Goal: Task Accomplishment & Management: Complete application form

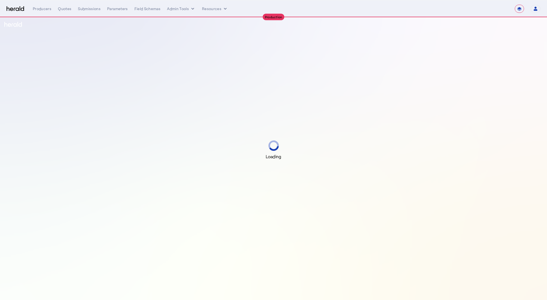
select select "**********"
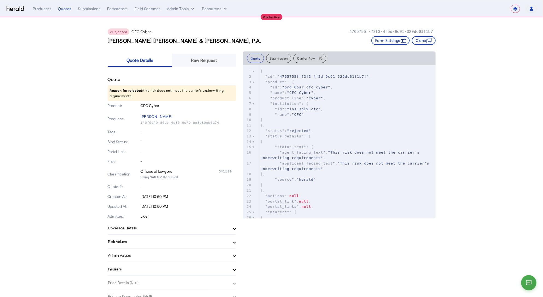
click at [207, 63] on span "Raw Request" at bounding box center [204, 60] width 26 height 13
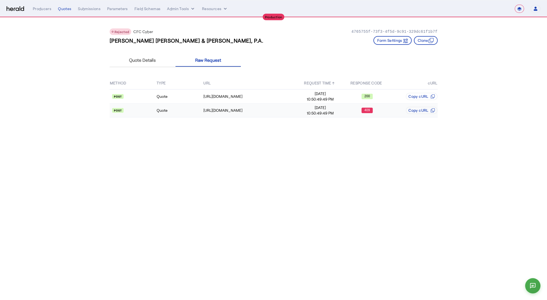
click at [172, 104] on td "Quote" at bounding box center [179, 111] width 47 height 14
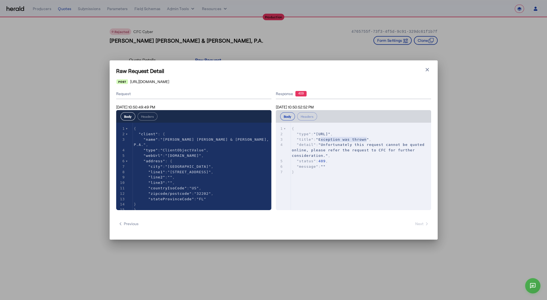
type textarea "**********"
drag, startPoint x: 321, startPoint y: 139, endPoint x: 369, endPoint y: 140, distance: 47.3
click at [369, 140] on span ""Exception was thrown"" at bounding box center [342, 140] width 53 height 4
type textarea "**********"
drag, startPoint x: 319, startPoint y: 134, endPoint x: 408, endPoint y: 136, distance: 89.7
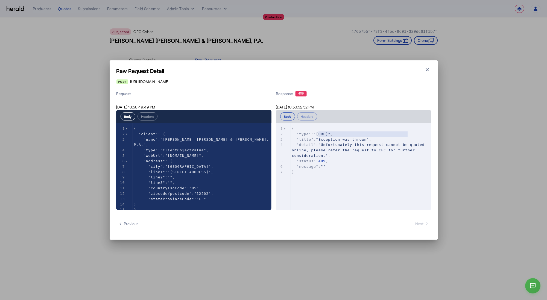
click at [330, 136] on span ""https://somedomain/create-quote-error"" at bounding box center [322, 134] width 17 height 4
click at [361, 148] on pre ""detail" : "Unfortunately this request cannot be quoted online, please refer th…" at bounding box center [363, 150] width 144 height 16
click at [427, 70] on icon "button" at bounding box center [427, 69] width 3 height 3
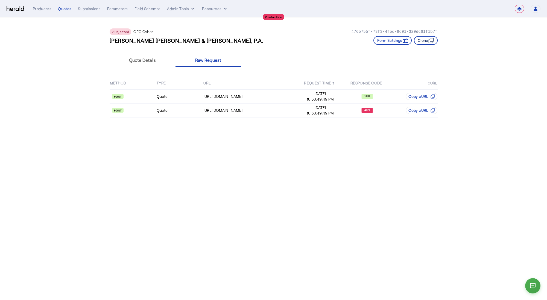
click at [429, 43] on button "Clone" at bounding box center [426, 40] width 24 height 9
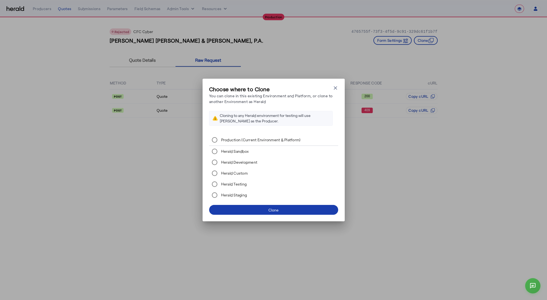
click at [273, 209] on div "Clone" at bounding box center [273, 210] width 10 height 6
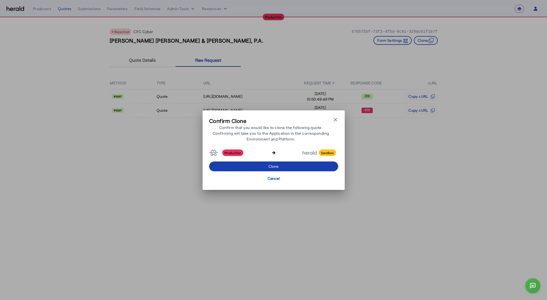
click at [283, 163] on span at bounding box center [273, 166] width 129 height 13
select select "*******"
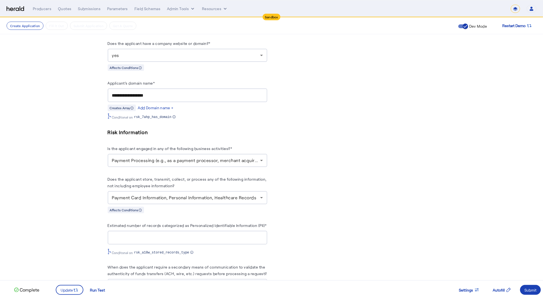
scroll to position [362, 0]
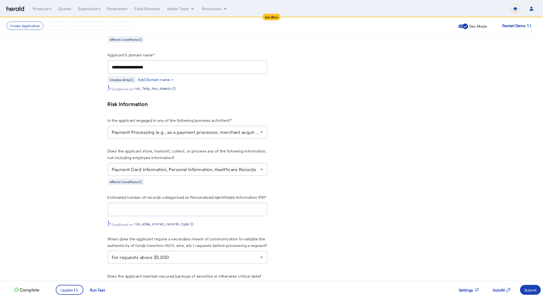
click at [265, 130] on icon at bounding box center [261, 132] width 7 height 7
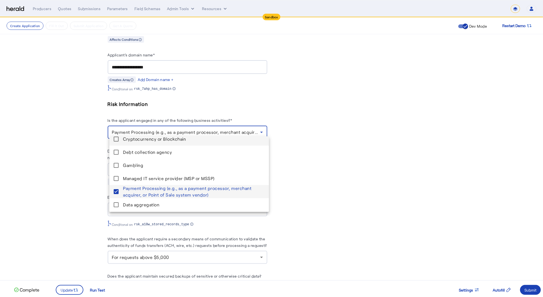
scroll to position [0, 0]
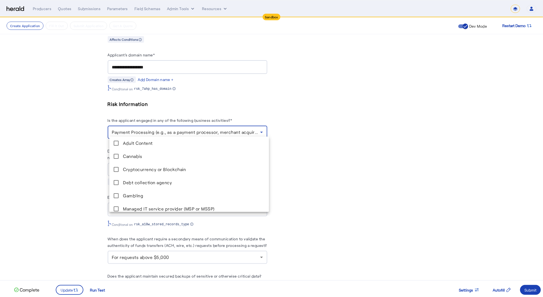
click at [308, 154] on div at bounding box center [271, 148] width 543 height 297
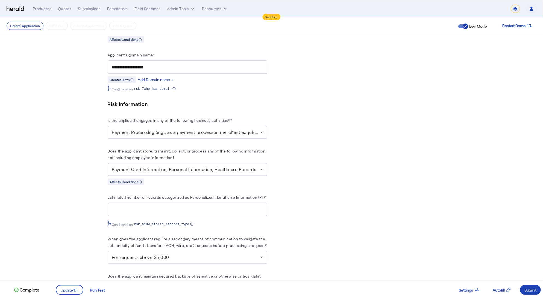
click at [261, 167] on icon at bounding box center [261, 169] width 7 height 7
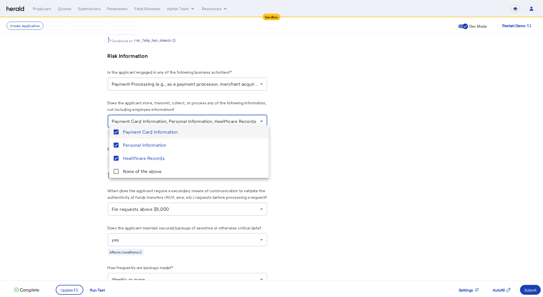
scroll to position [446, 0]
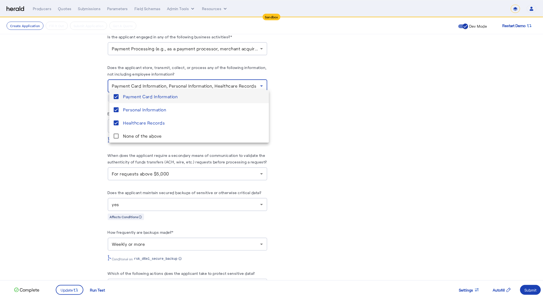
click at [357, 167] on div at bounding box center [271, 148] width 543 height 297
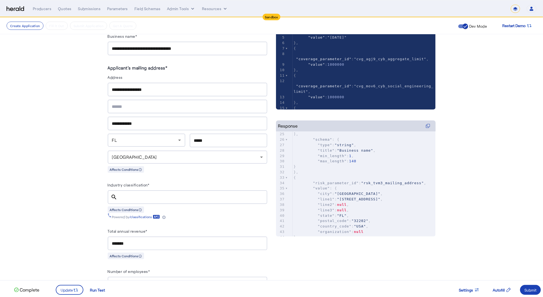
scroll to position [0, 0]
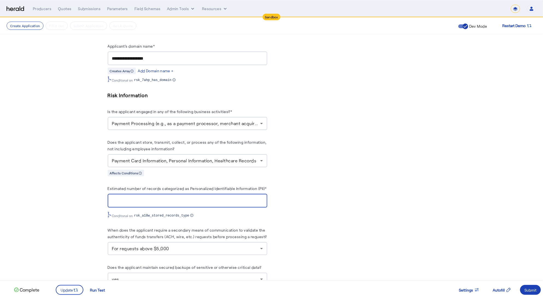
drag, startPoint x: 125, startPoint y: 201, endPoint x: 119, endPoint y: 200, distance: 5.6
click at [119, 200] on div "*****" at bounding box center [187, 201] width 151 height 14
click at [119, 203] on input "*****" at bounding box center [187, 200] width 151 height 7
click at [132, 204] on input "*****" at bounding box center [187, 200] width 151 height 7
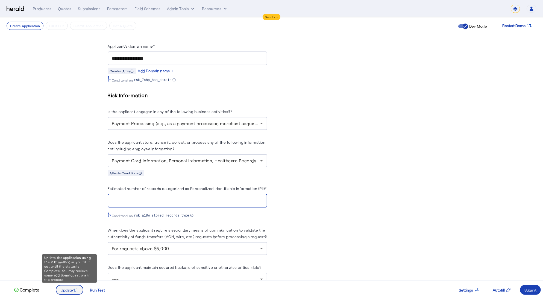
type input "**"
click at [70, 290] on span "Update" at bounding box center [67, 290] width 12 height 6
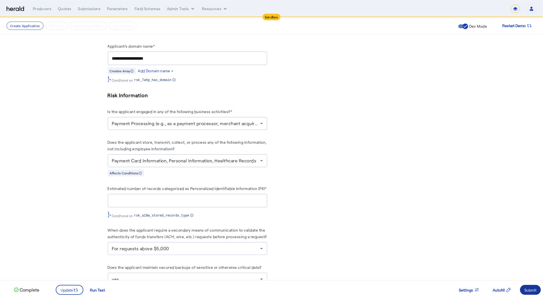
click at [531, 291] on div "Submit" at bounding box center [531, 290] width 12 height 6
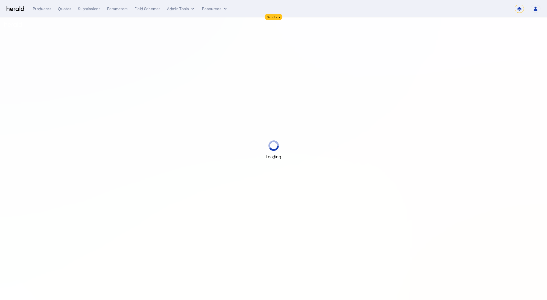
select select "*******"
select select "pfm_2v8p_herald_api"
select select "*******"
select select "pfm_2v8p_herald_api"
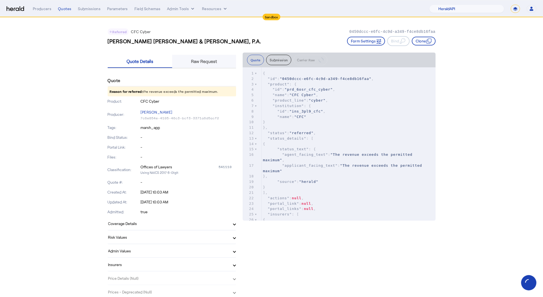
click at [199, 61] on span "Raw Request" at bounding box center [204, 61] width 26 height 4
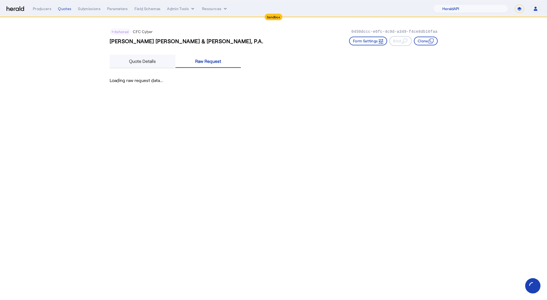
click at [144, 60] on span "Quote Details" at bounding box center [142, 61] width 27 height 4
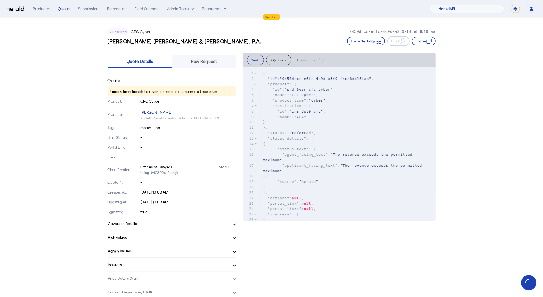
click at [209, 62] on span "Raw Request" at bounding box center [204, 61] width 26 height 4
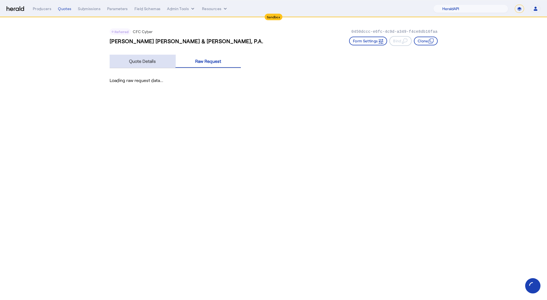
click at [147, 63] on span "Quote Details" at bounding box center [142, 61] width 27 height 4
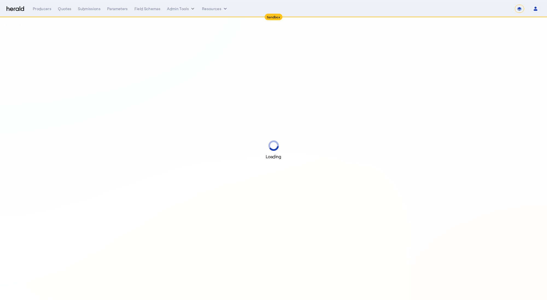
select select "*******"
select select "pfm_2v8p_herald_api"
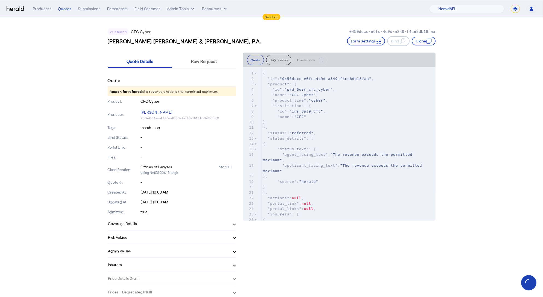
drag, startPoint x: 143, startPoint y: 127, endPoint x: 166, endPoint y: 128, distance: 23.5
click at [166, 128] on p "marsh_app" at bounding box center [189, 127] width 96 height 5
click at [162, 127] on p "marsh_app" at bounding box center [189, 127] width 96 height 5
drag, startPoint x: 162, startPoint y: 127, endPoint x: 141, endPoint y: 123, distance: 21.2
click at [142, 123] on div "Tags: marsh_app" at bounding box center [172, 127] width 128 height 10
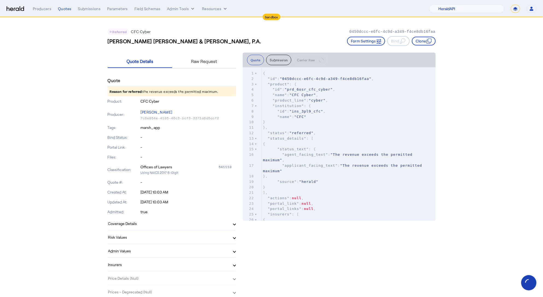
click at [204, 80] on div "Quote" at bounding box center [172, 80] width 128 height 11
drag, startPoint x: 202, startPoint y: 42, endPoint x: 158, endPoint y: 40, distance: 44.3
click at [172, 40] on h3 "[PERSON_NAME] [PERSON_NAME] & [PERSON_NAME], P.A." at bounding box center [185, 41] width 154 height 8
click at [145, 42] on h3 "[PERSON_NAME] [PERSON_NAME] & [PERSON_NAME], P.A." at bounding box center [185, 41] width 154 height 8
click at [221, 58] on div "Raw Request" at bounding box center [204, 61] width 64 height 13
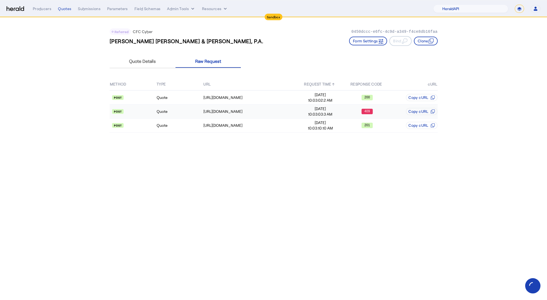
click at [184, 112] on td "Quote" at bounding box center [179, 112] width 47 height 14
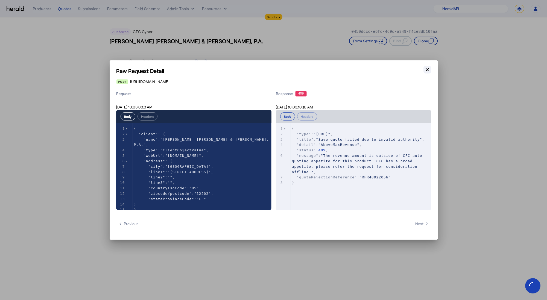
click at [428, 68] on icon "button" at bounding box center [427, 69] width 5 height 5
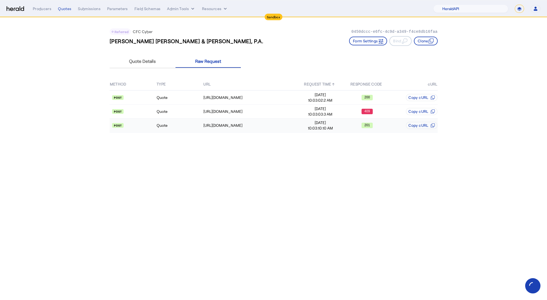
click at [181, 128] on td "Quote" at bounding box center [179, 126] width 47 height 14
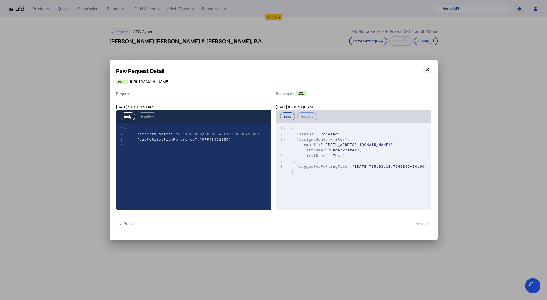
click at [426, 67] on icon "button" at bounding box center [427, 69] width 5 height 5
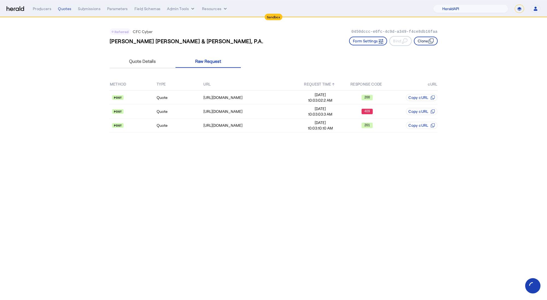
click at [418, 41] on button "Clone" at bounding box center [426, 41] width 24 height 9
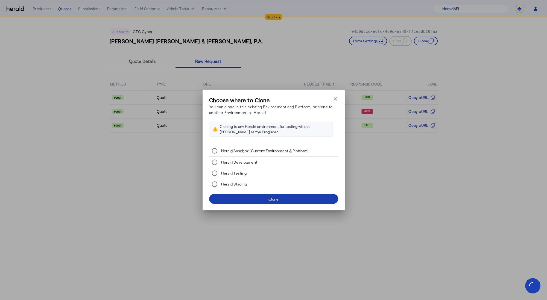
click at [266, 200] on span at bounding box center [273, 198] width 129 height 13
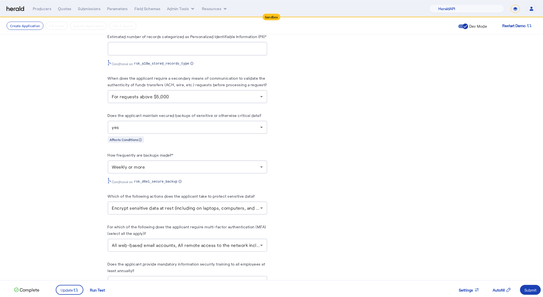
scroll to position [476, 0]
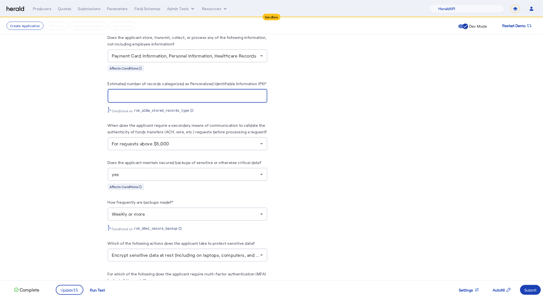
click at [145, 98] on input "**" at bounding box center [187, 96] width 151 height 7
type input "*****"
click at [77, 129] on fill-application-step "**********" at bounding box center [271, 29] width 543 height 975
click at [79, 289] on span at bounding box center [69, 289] width 27 height 13
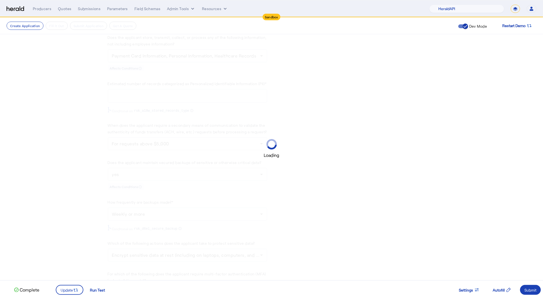
scroll to position [0, 0]
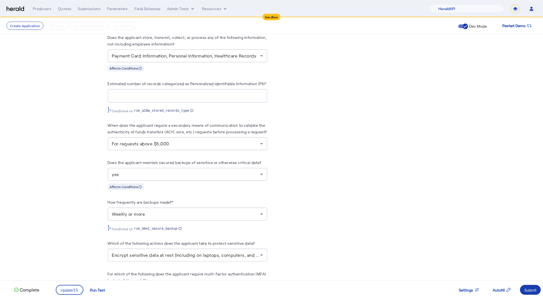
click at [534, 289] on div "Submit" at bounding box center [531, 290] width 12 height 6
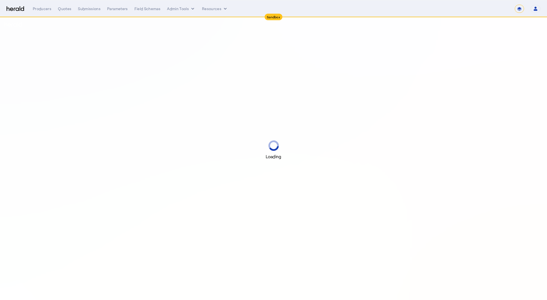
select select "*******"
select select "pfm_2v8p_herald_api"
select select "*******"
select select "pfm_2v8p_herald_api"
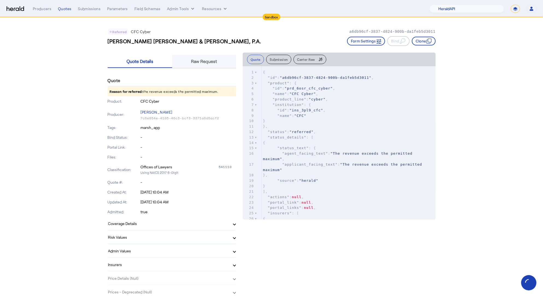
click at [204, 60] on span "Raw Request" at bounding box center [204, 61] width 26 height 4
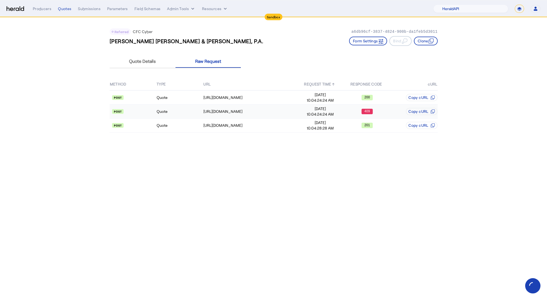
click at [180, 109] on td "Quote" at bounding box center [179, 112] width 47 height 14
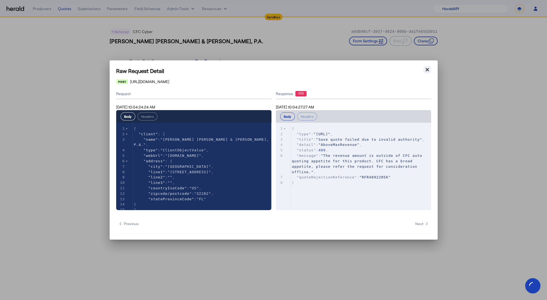
click at [429, 69] on icon "button" at bounding box center [427, 69] width 5 height 5
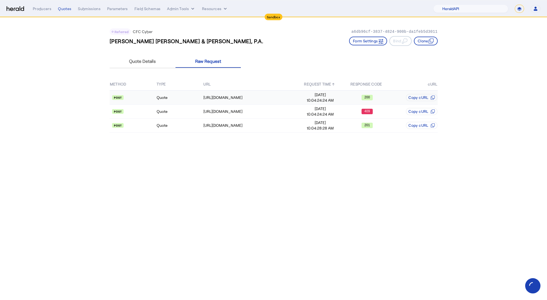
click at [187, 99] on td "Quote" at bounding box center [179, 97] width 47 height 14
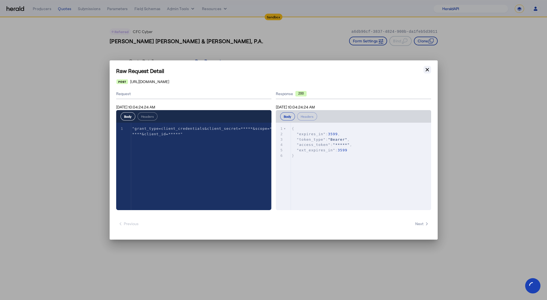
click at [428, 72] on icon "button" at bounding box center [427, 69] width 5 height 5
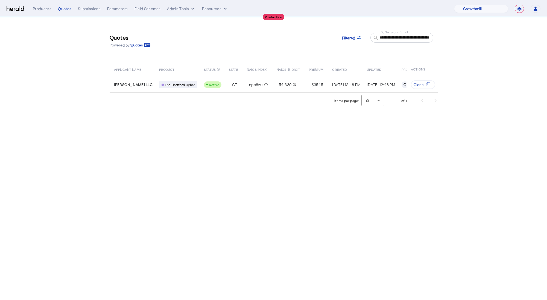
select select "pfm_z9k1_growthmill"
select select "**********"
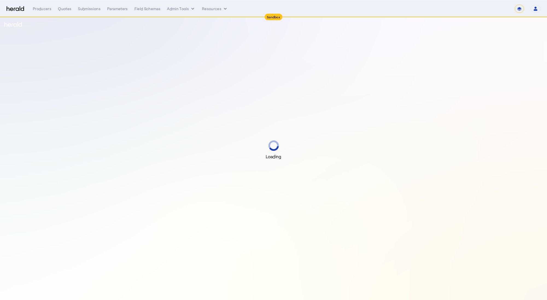
select select "*******"
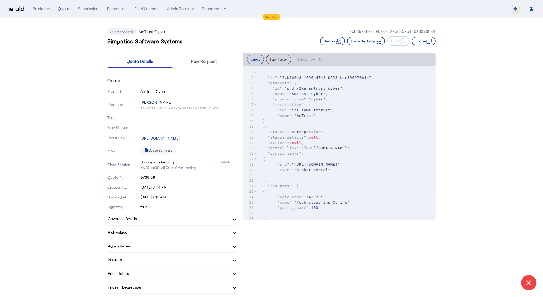
click at [219, 105] on p "[PERSON_NAME]" at bounding box center [189, 102] width 96 height 8
click at [205, 63] on span "Raw Request" at bounding box center [204, 61] width 26 height 4
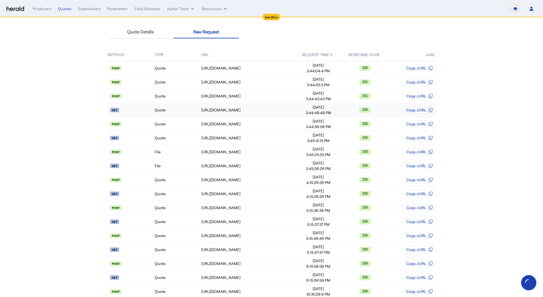
scroll to position [107, 0]
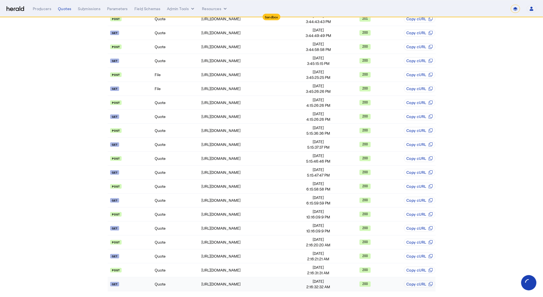
click at [183, 279] on td "Quote" at bounding box center [177, 284] width 47 height 14
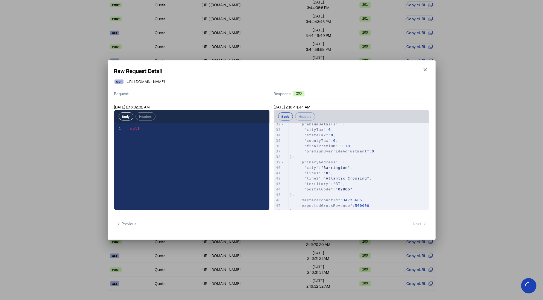
scroll to position [0, 0]
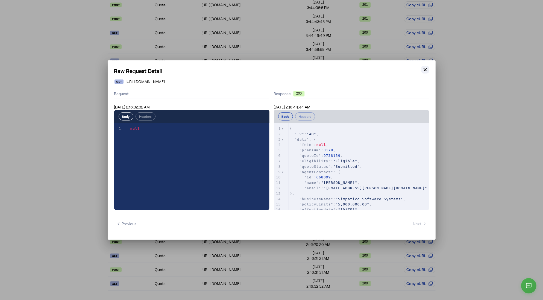
click at [423, 72] on icon "button" at bounding box center [425, 69] width 5 height 5
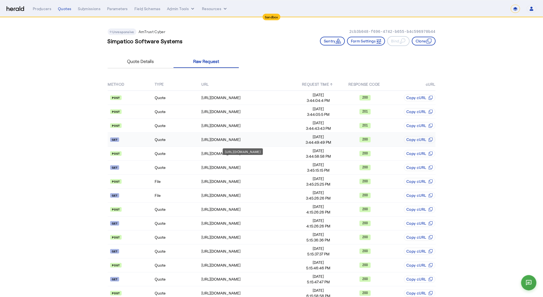
click at [220, 140] on div "[URL][DOMAIN_NAME]" at bounding box center [247, 139] width 93 height 5
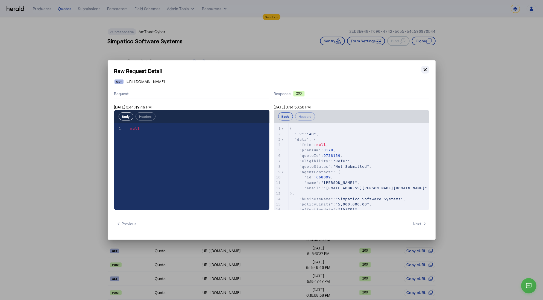
click at [426, 72] on icon "button" at bounding box center [425, 69] width 5 height 5
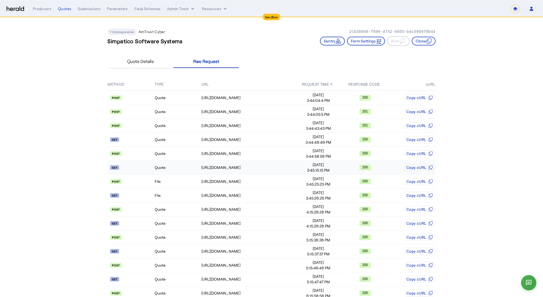
click at [188, 168] on td "Quote" at bounding box center [177, 167] width 47 height 14
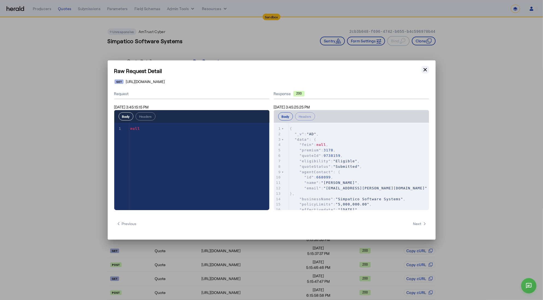
click at [428, 69] on icon "button" at bounding box center [425, 69] width 5 height 5
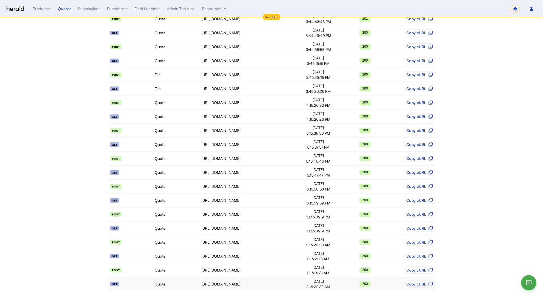
click at [190, 282] on td "Quote" at bounding box center [177, 284] width 47 height 14
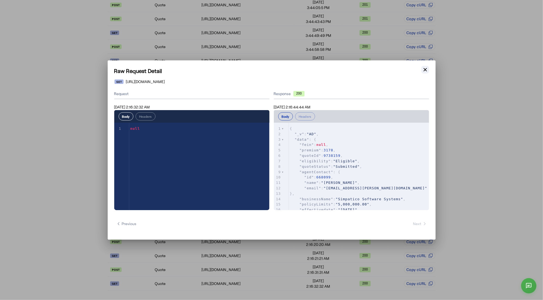
click at [428, 68] on icon "button" at bounding box center [425, 69] width 5 height 5
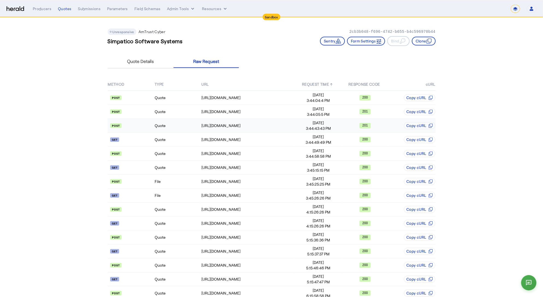
click at [181, 127] on td "Quote" at bounding box center [177, 126] width 47 height 14
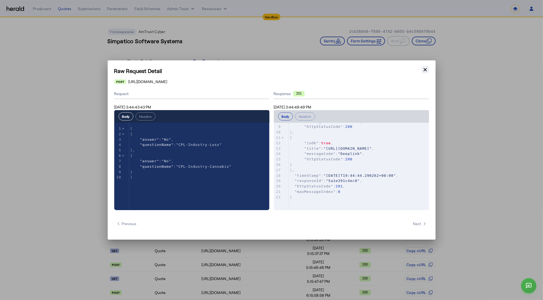
click at [426, 68] on icon "button" at bounding box center [425, 69] width 5 height 5
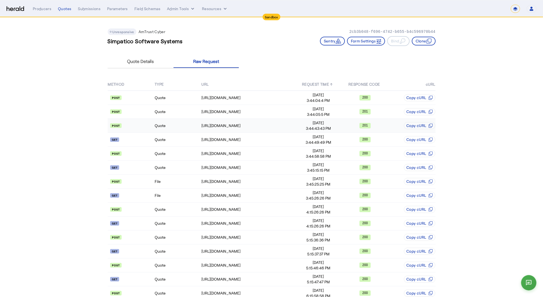
click at [172, 126] on td "Quote" at bounding box center [177, 126] width 47 height 14
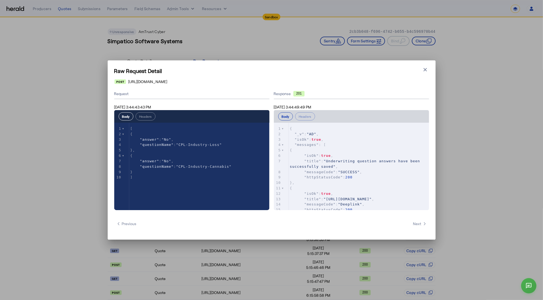
drag, startPoint x: 428, startPoint y: 67, endPoint x: 422, endPoint y: 70, distance: 7.1
click at [428, 67] on icon "button" at bounding box center [425, 69] width 5 height 5
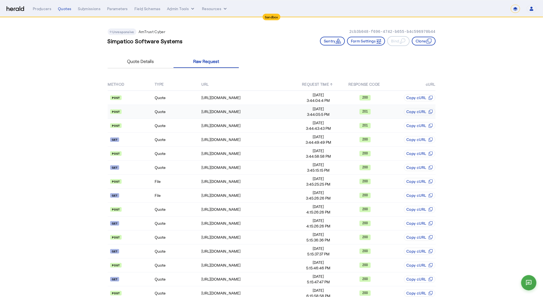
click at [185, 110] on td "Quote" at bounding box center [177, 112] width 47 height 14
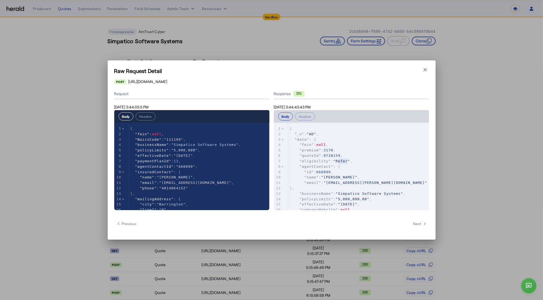
type textarea "*****"
drag, startPoint x: 338, startPoint y: 161, endPoint x: 349, endPoint y: 162, distance: 11.5
click at [349, 162] on span ""Refer"" at bounding box center [341, 161] width 17 height 4
click at [424, 69] on icon "button" at bounding box center [425, 69] width 3 height 3
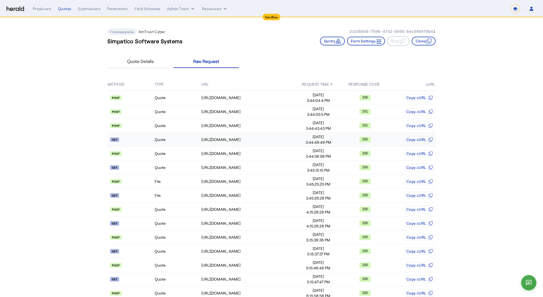
click at [190, 138] on td "Quote" at bounding box center [177, 140] width 47 height 14
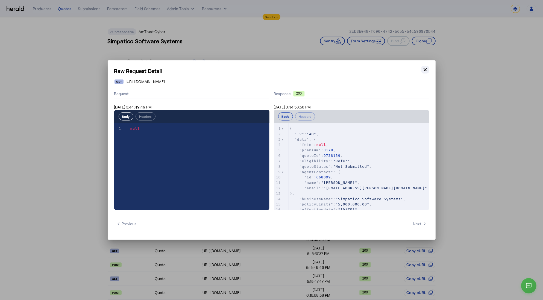
click at [428, 67] on button "Close modal" at bounding box center [426, 70] width 8 height 8
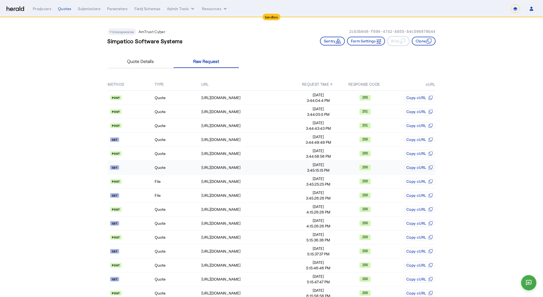
click at [180, 167] on td "Quote" at bounding box center [177, 167] width 47 height 14
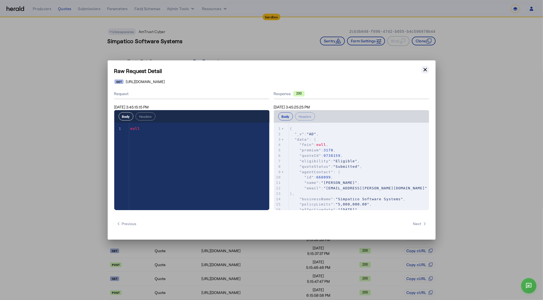
click at [425, 71] on icon "button" at bounding box center [425, 69] width 5 height 5
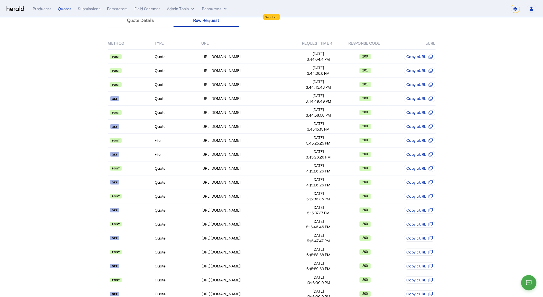
scroll to position [34, 0]
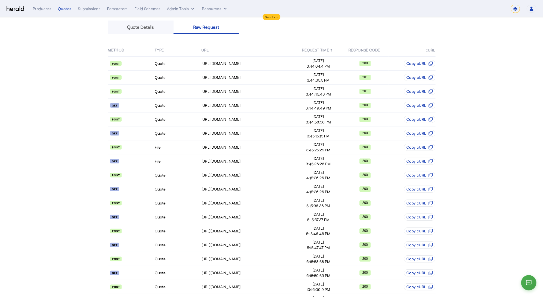
click at [139, 30] on span "Quote Details" at bounding box center [140, 27] width 27 height 13
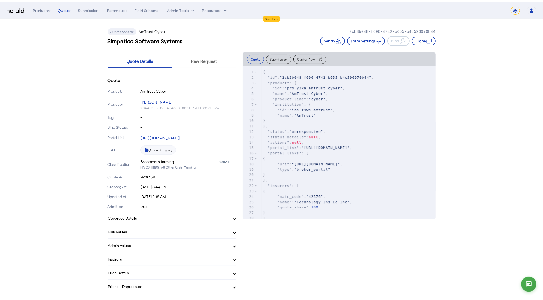
scroll to position [0, 0]
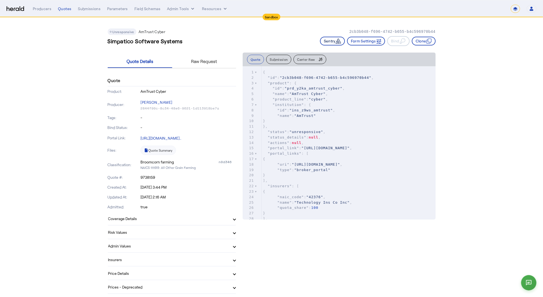
click at [336, 43] on icon "button" at bounding box center [338, 40] width 5 height 5
click at [202, 60] on span "Raw Request" at bounding box center [204, 61] width 26 height 4
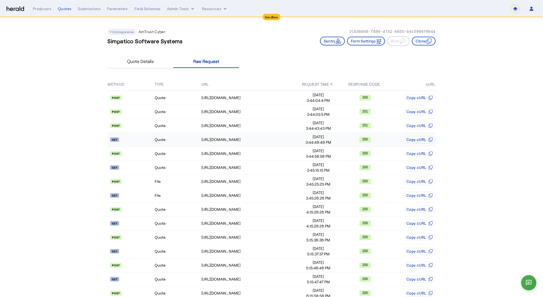
click at [175, 139] on td "Quote" at bounding box center [177, 140] width 47 height 14
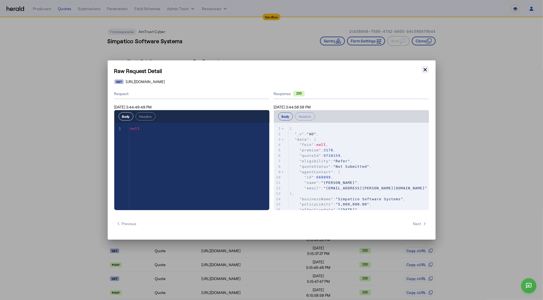
click at [425, 71] on icon "button" at bounding box center [425, 69] width 5 height 5
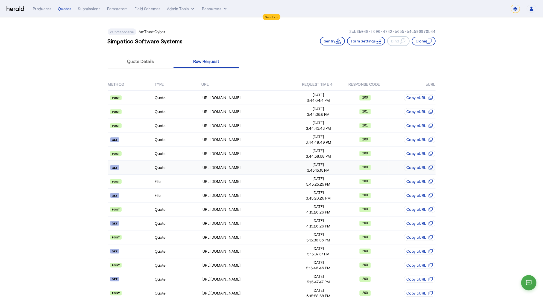
click at [176, 164] on td "Quote" at bounding box center [177, 167] width 47 height 14
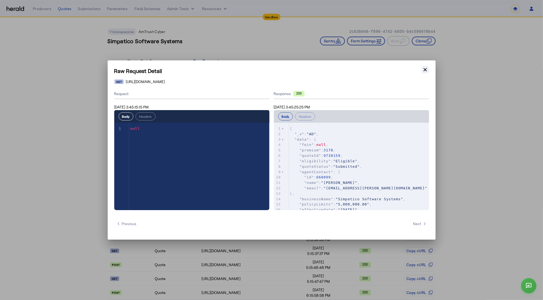
click at [428, 68] on button "Close modal" at bounding box center [426, 70] width 8 height 8
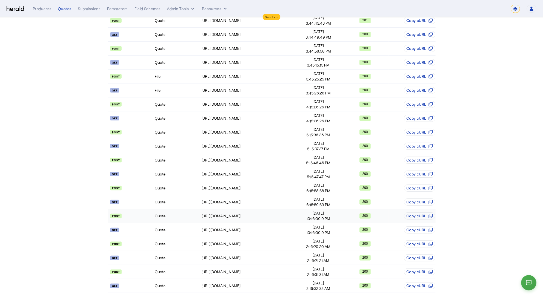
scroll to position [107, 0]
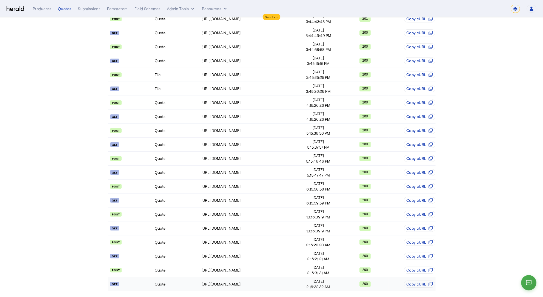
click at [180, 281] on td "Quote" at bounding box center [177, 284] width 47 height 14
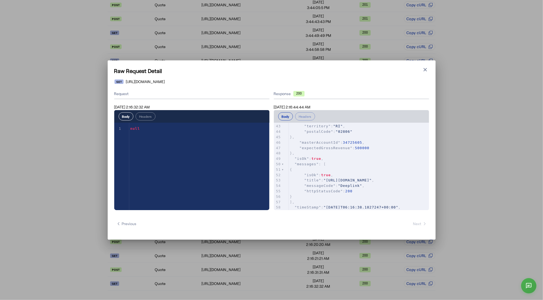
scroll to position [225, 0]
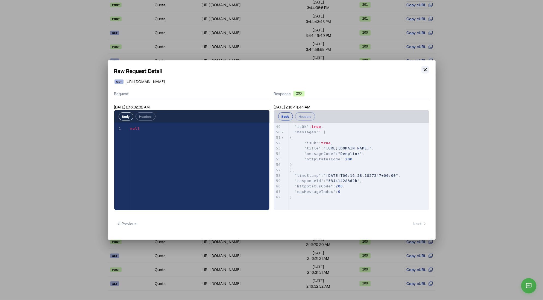
click at [428, 69] on icon "button" at bounding box center [425, 69] width 5 height 5
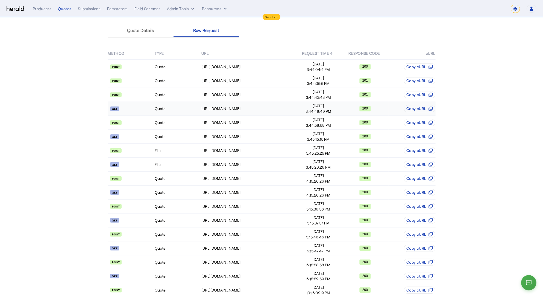
scroll to position [0, 0]
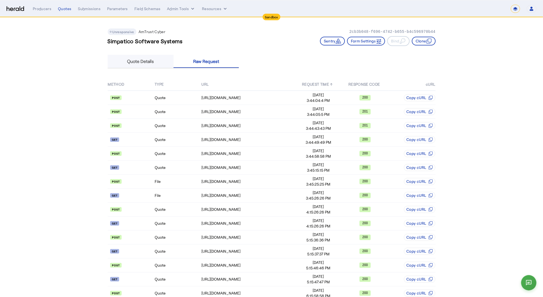
click at [154, 60] on span "Quote Details" at bounding box center [140, 61] width 27 height 4
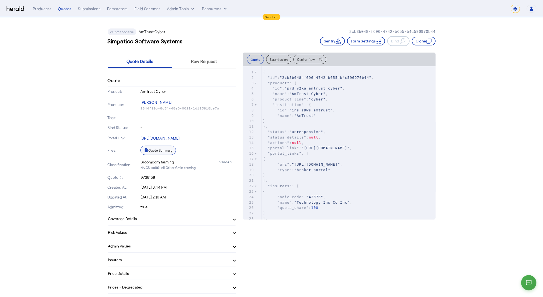
click at [172, 150] on link "Quote Summary" at bounding box center [159, 149] width 36 height 9
click at [193, 64] on span "Raw Request" at bounding box center [204, 61] width 26 height 13
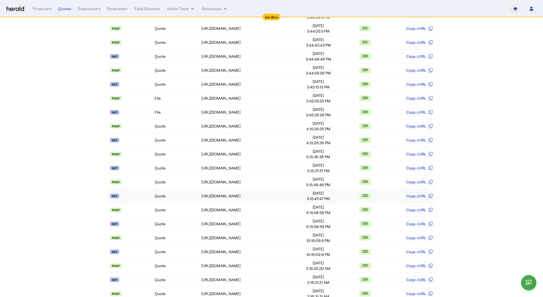
scroll to position [87, 0]
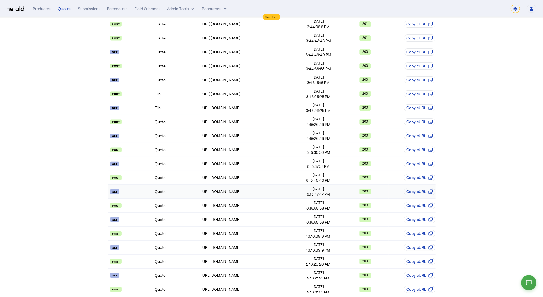
click at [171, 190] on td "Quote" at bounding box center [177, 192] width 47 height 14
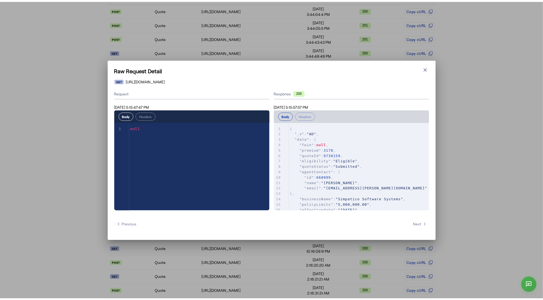
scroll to position [0, 0]
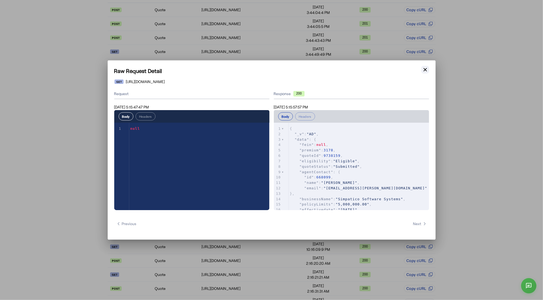
click at [428, 69] on icon "button" at bounding box center [425, 69] width 5 height 5
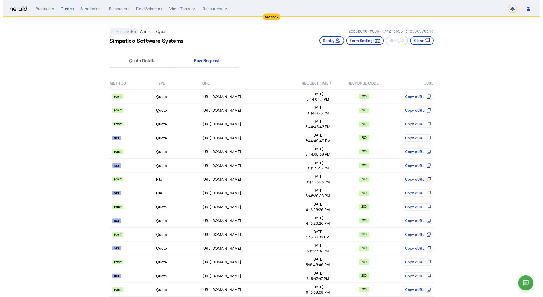
scroll to position [87, 0]
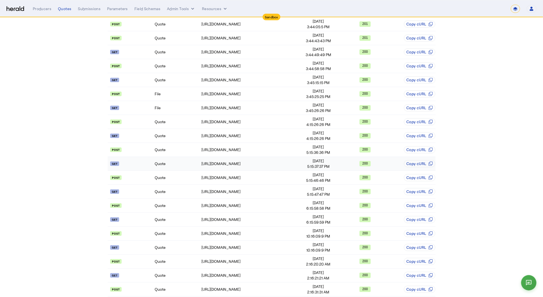
click at [175, 161] on td "Quote" at bounding box center [177, 164] width 47 height 14
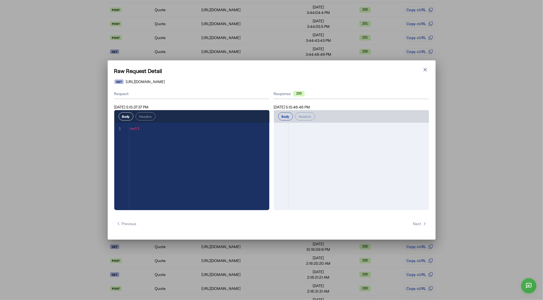
scroll to position [0, 0]
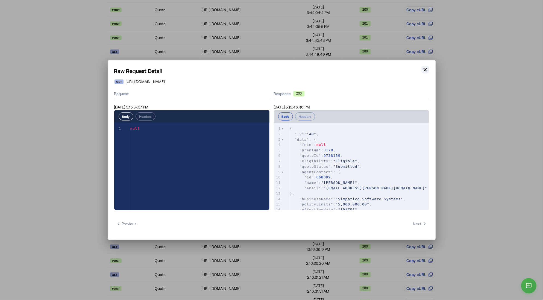
click at [427, 68] on icon "button" at bounding box center [425, 69] width 3 height 3
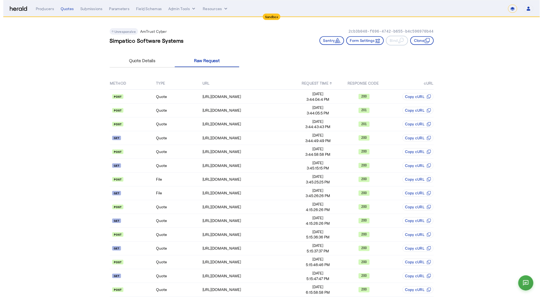
scroll to position [87, 0]
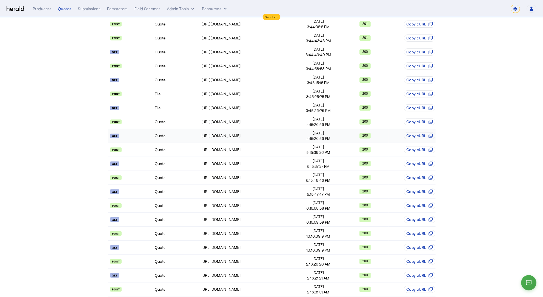
click at [176, 132] on td "Quote" at bounding box center [177, 136] width 47 height 14
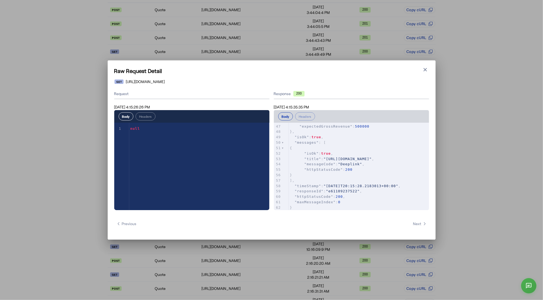
scroll to position [244, 0]
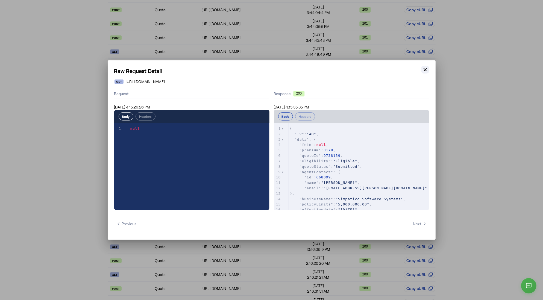
click at [424, 68] on icon "button" at bounding box center [425, 69] width 5 height 5
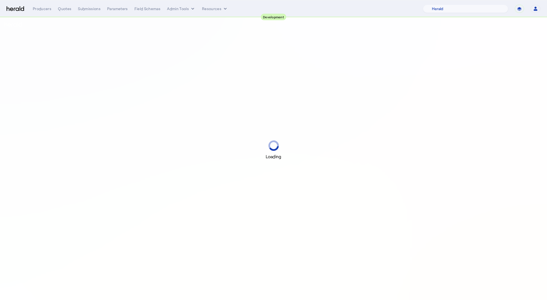
select select "pfm_2v8p_herald_api"
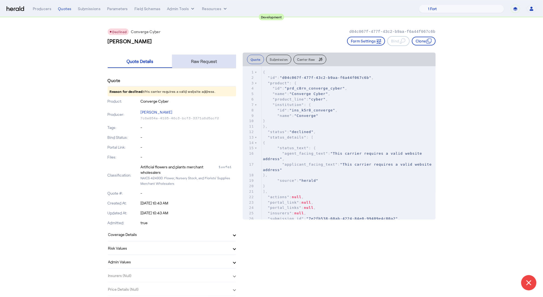
click at [204, 61] on span "Raw Request" at bounding box center [204, 61] width 26 height 4
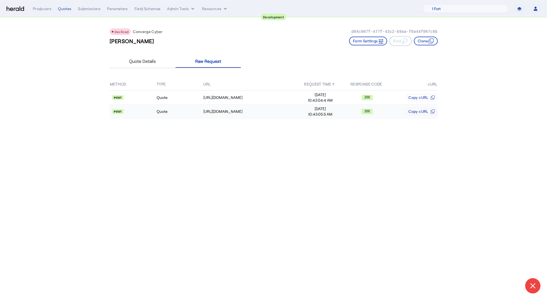
click at [178, 115] on td "Quote" at bounding box center [179, 112] width 47 height 14
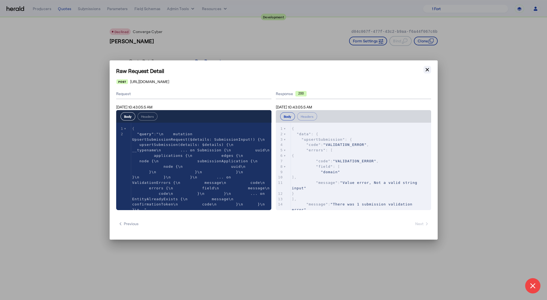
click at [426, 69] on icon "button" at bounding box center [427, 69] width 5 height 5
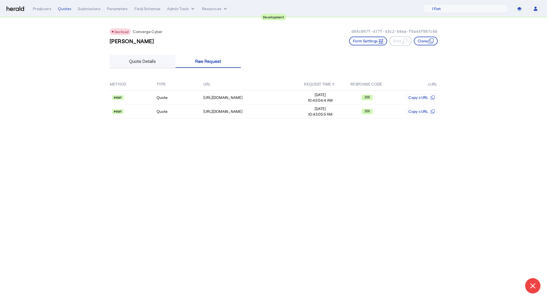
click at [154, 59] on span "Quote Details" at bounding box center [142, 61] width 27 height 4
